Goal: Transaction & Acquisition: Purchase product/service

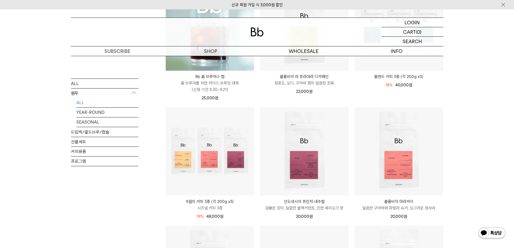
scroll to position [126, 0]
click at [301, 203] on p "인도네시아 프린자 내추럴" at bounding box center [304, 202] width 89 height 6
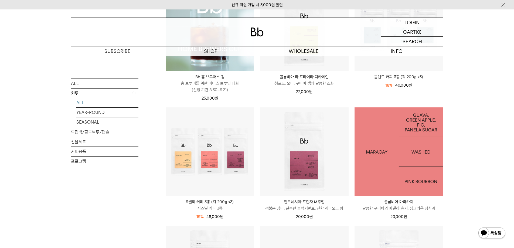
click at [406, 171] on img at bounding box center [399, 151] width 89 height 89
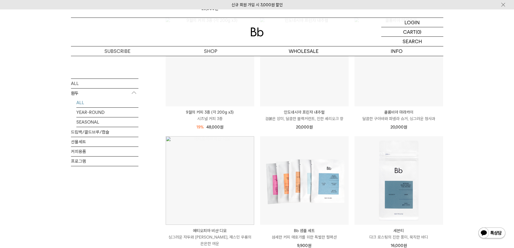
scroll to position [216, 0]
click at [233, 205] on img at bounding box center [210, 180] width 89 height 89
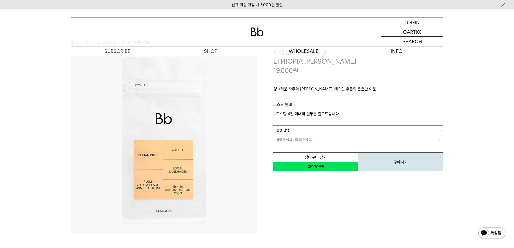
scroll to position [18, 0]
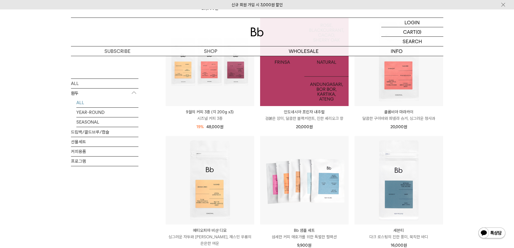
click at [298, 91] on img at bounding box center [304, 62] width 89 height 89
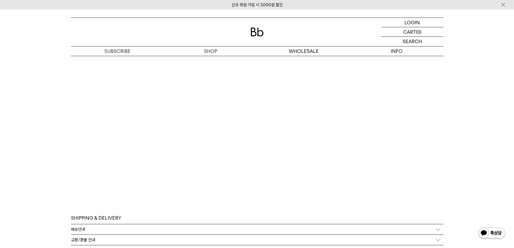
scroll to position [1368, 0]
